Goal: Task Accomplishment & Management: Use online tool/utility

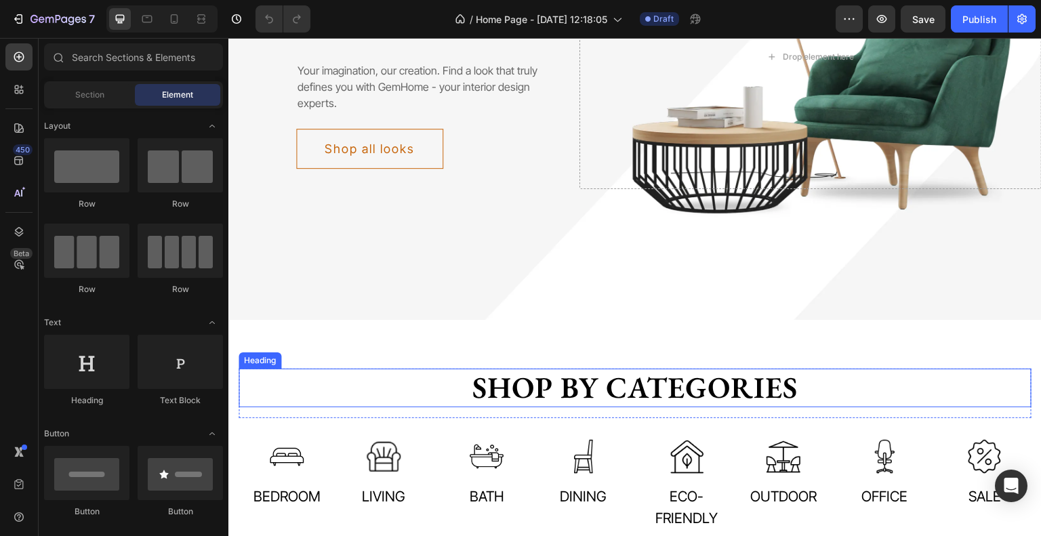
scroll to position [203, 0]
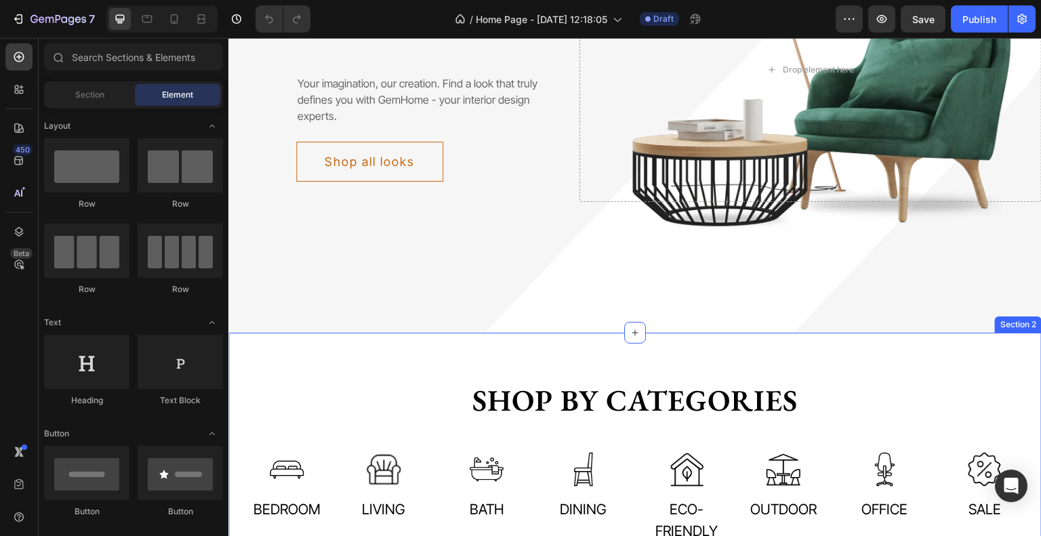
click at [720, 380] on div "Shop by categories Heading Row Image Bedroom Text Image Living Text Row Image B…" at bounding box center [634, 462] width 813 height 259
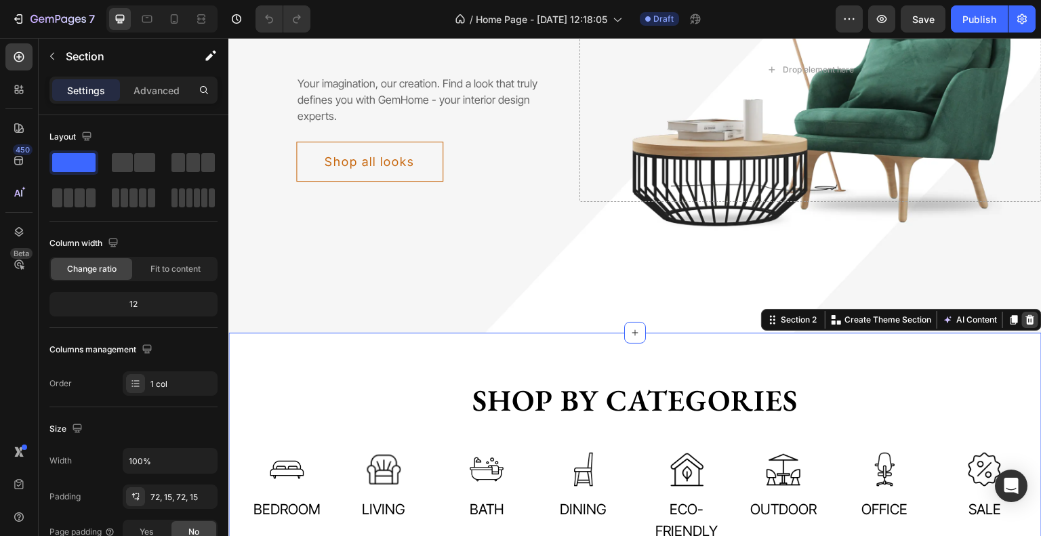
click at [1026, 325] on icon at bounding box center [1030, 319] width 9 height 9
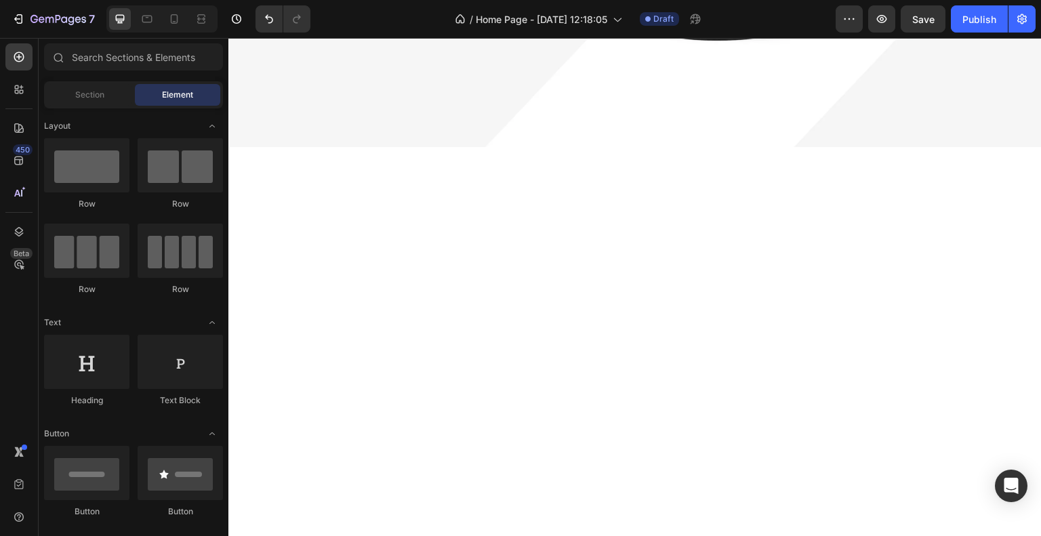
scroll to position [407, 0]
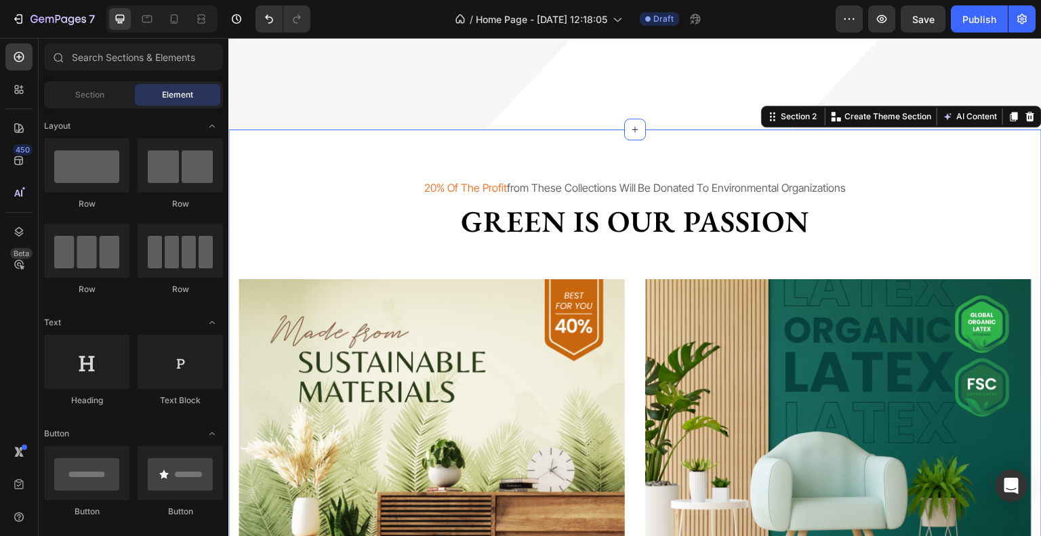
click at [672, 204] on div "20% of the profit from these collections will be donated to environmental organ…" at bounding box center [634, 427] width 813 height 596
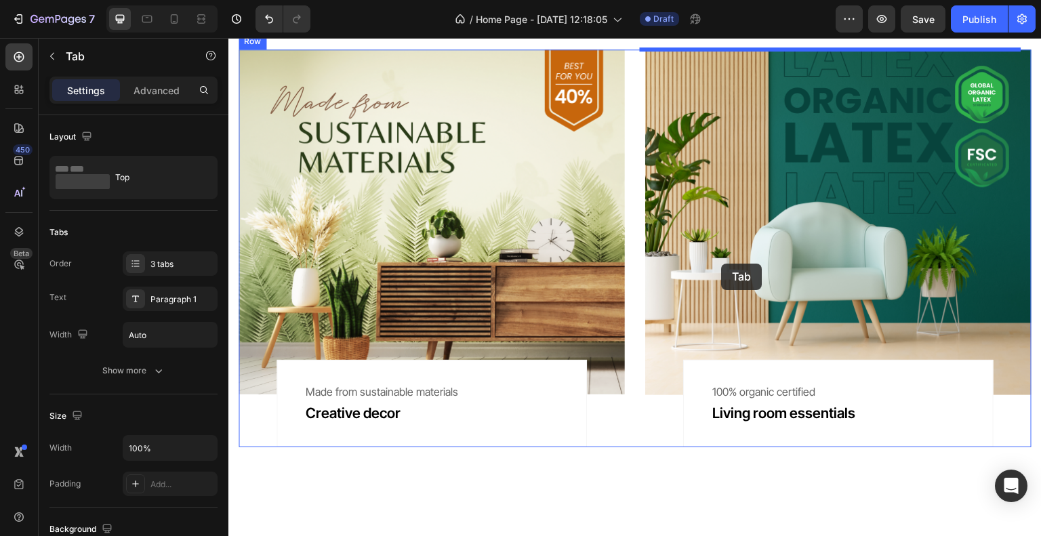
scroll to position [474, 0]
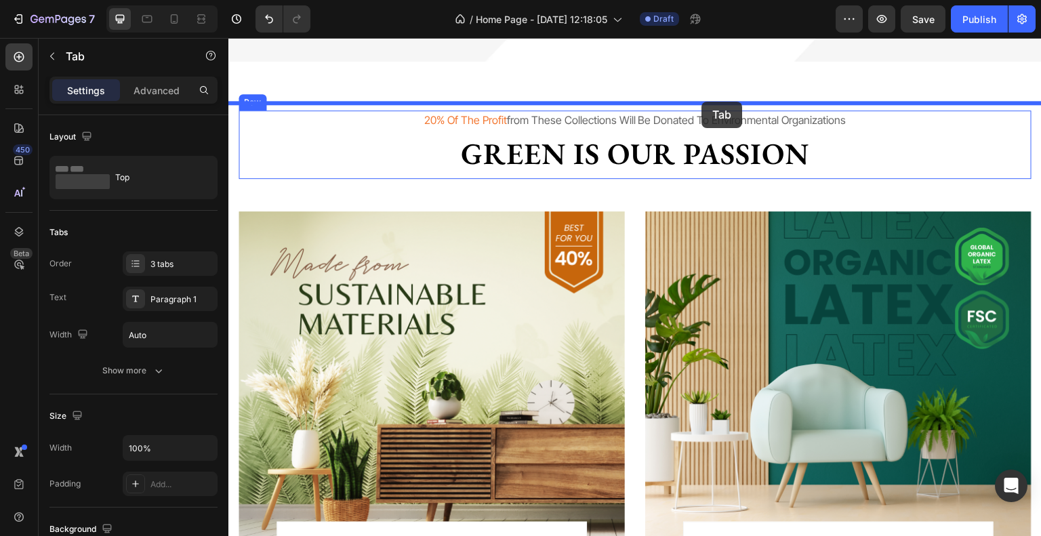
drag, startPoint x: 865, startPoint y: 182, endPoint x: 702, endPoint y: 102, distance: 181.5
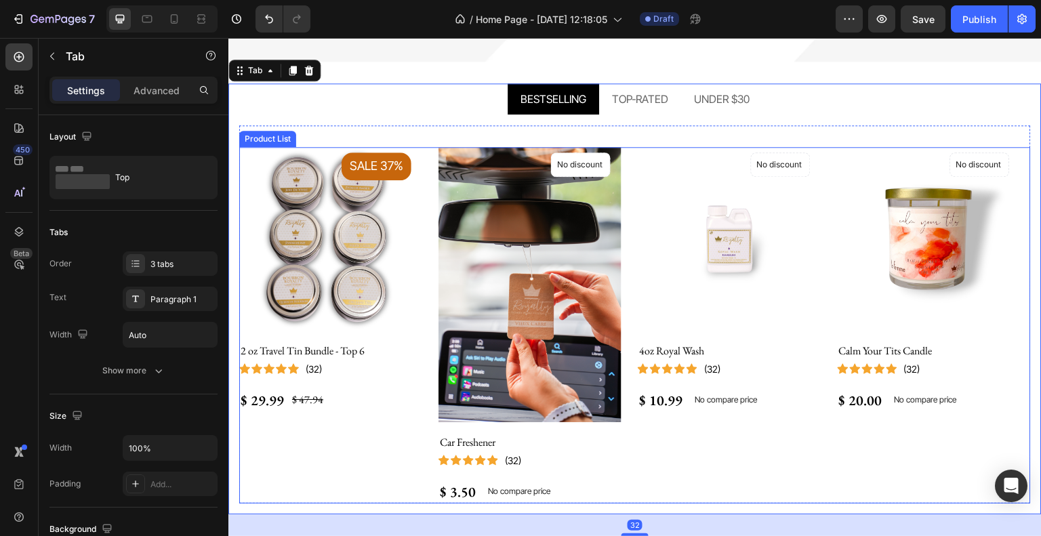
click at [833, 287] on div "Product Images Sale 37% Product Badge 2 oz Travel Tin Bundle - Top 6 (P) Title …" at bounding box center [635, 325] width 792 height 356
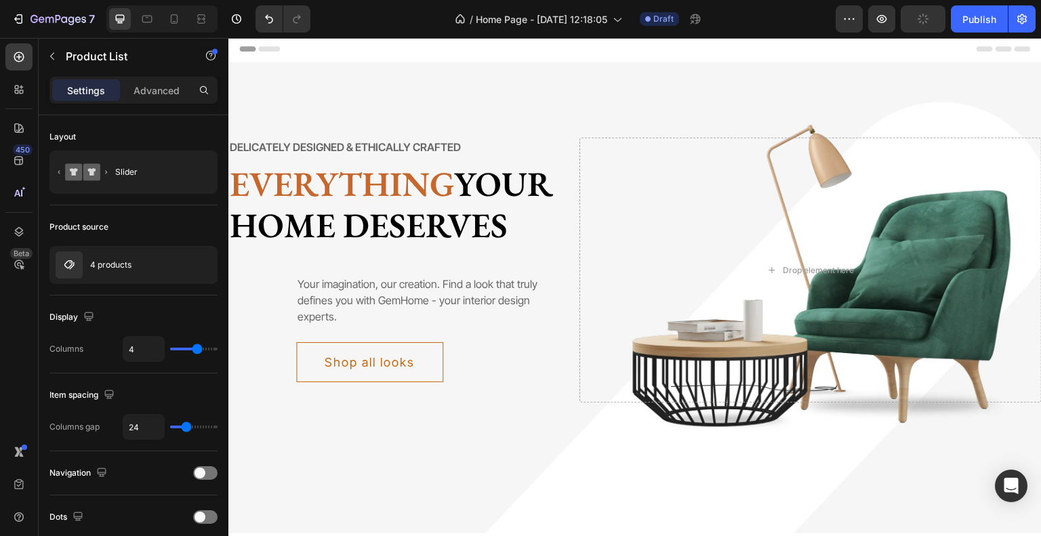
scroll to position [0, 0]
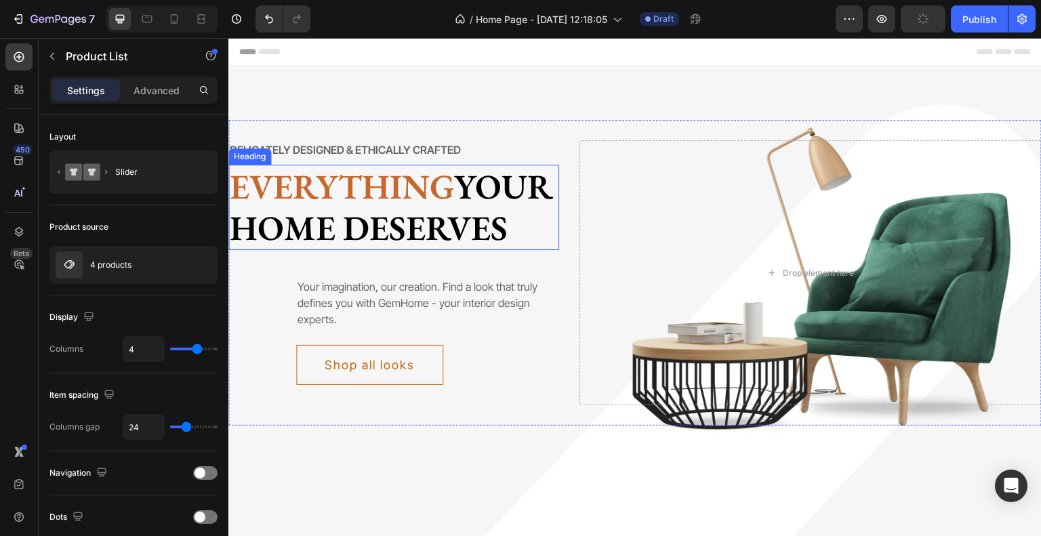
click at [417, 209] on p "Everything your home deserves" at bounding box center [394, 207] width 328 height 83
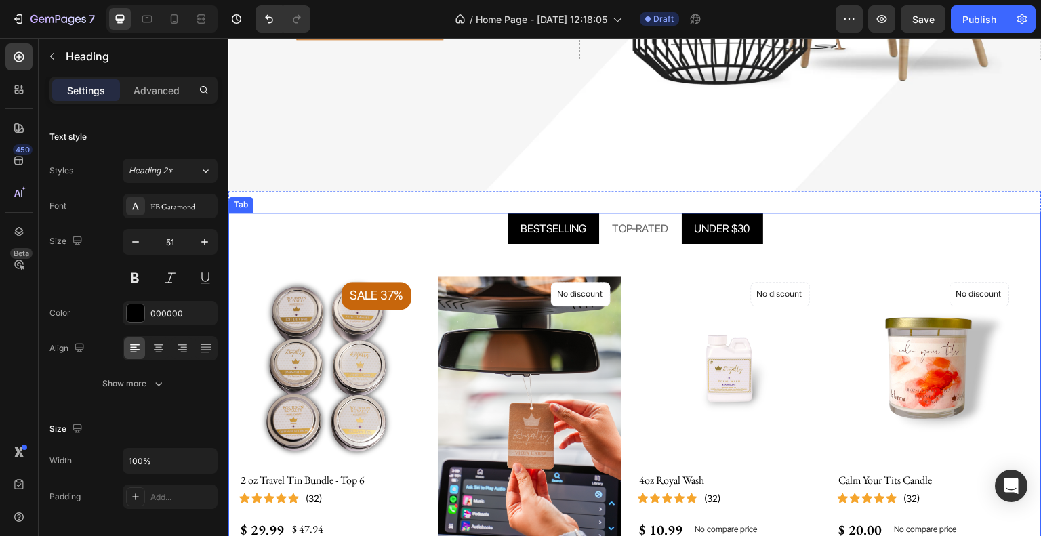
scroll to position [339, 0]
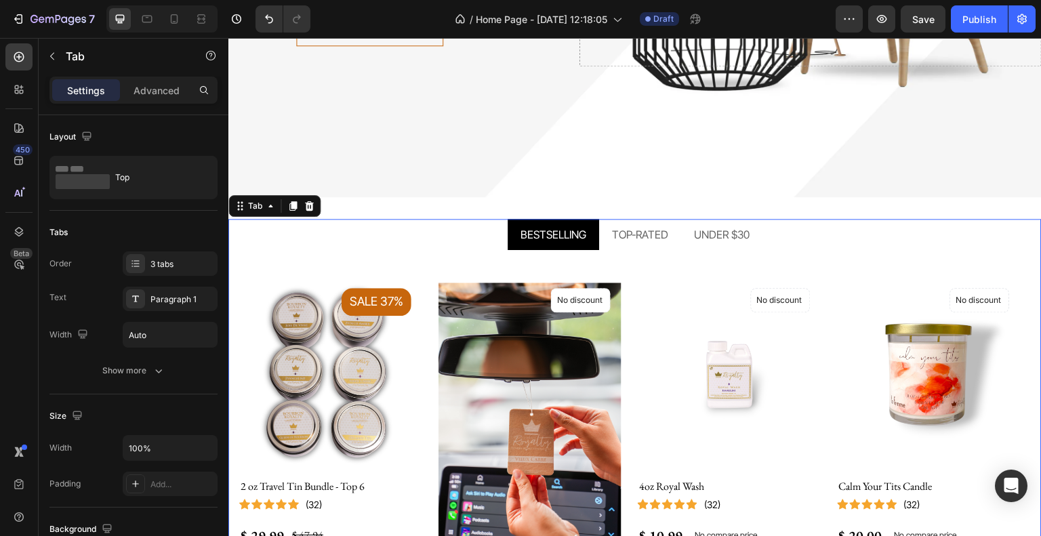
click at [815, 250] on ul "BESTSELLING TOP-RATED UNDER $30" at bounding box center [634, 234] width 813 height 31
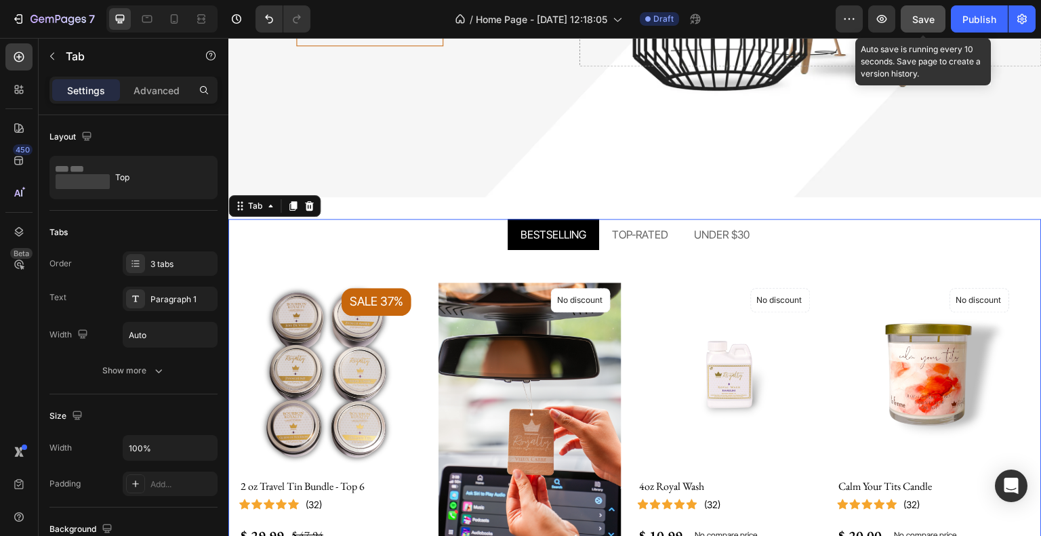
click at [935, 25] on div "Save" at bounding box center [923, 19] width 22 height 14
